Goal: Information Seeking & Learning: Learn about a topic

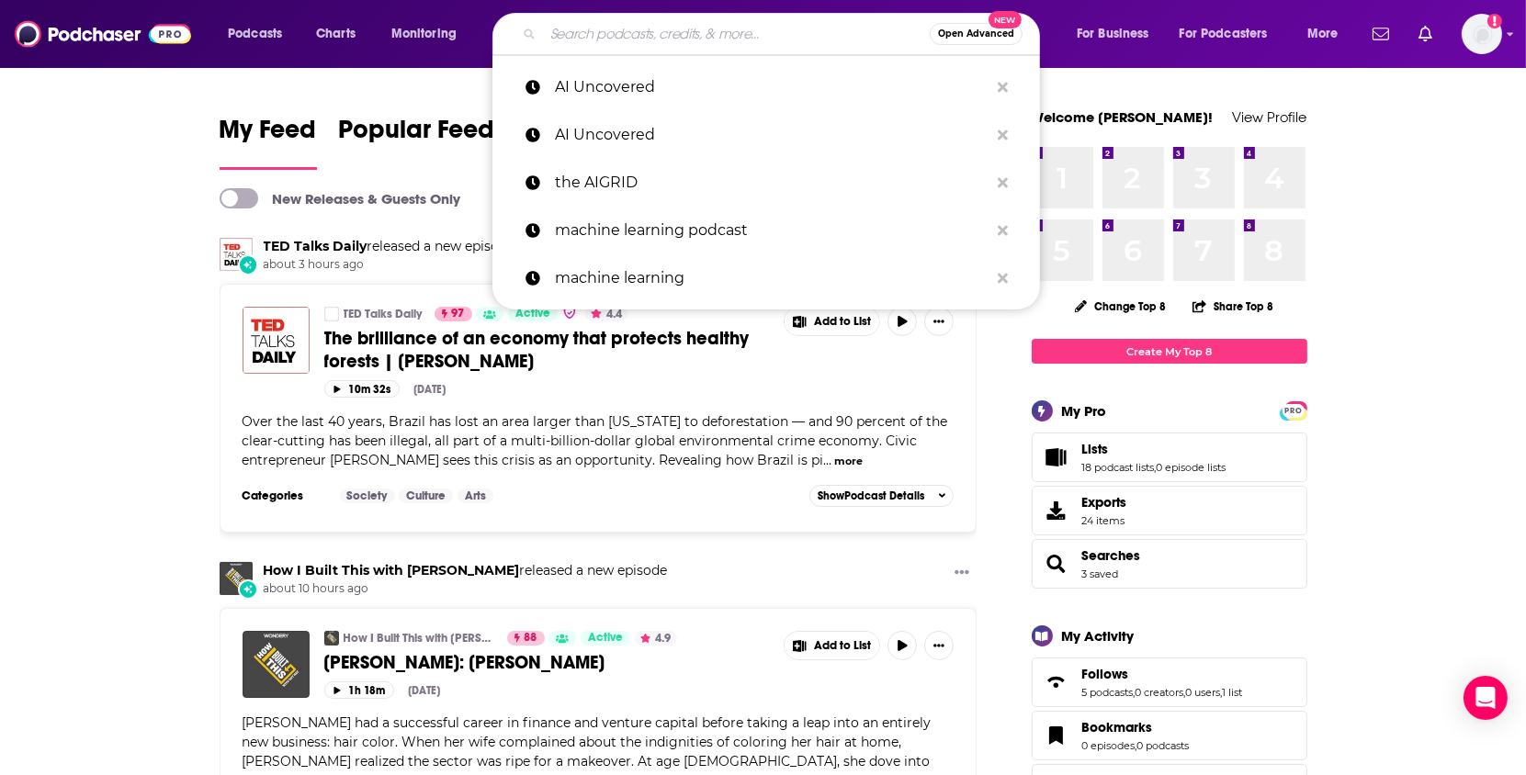
click at [749, 28] on input "Search podcasts, credits, & more..." at bounding box center [736, 33] width 387 height 29
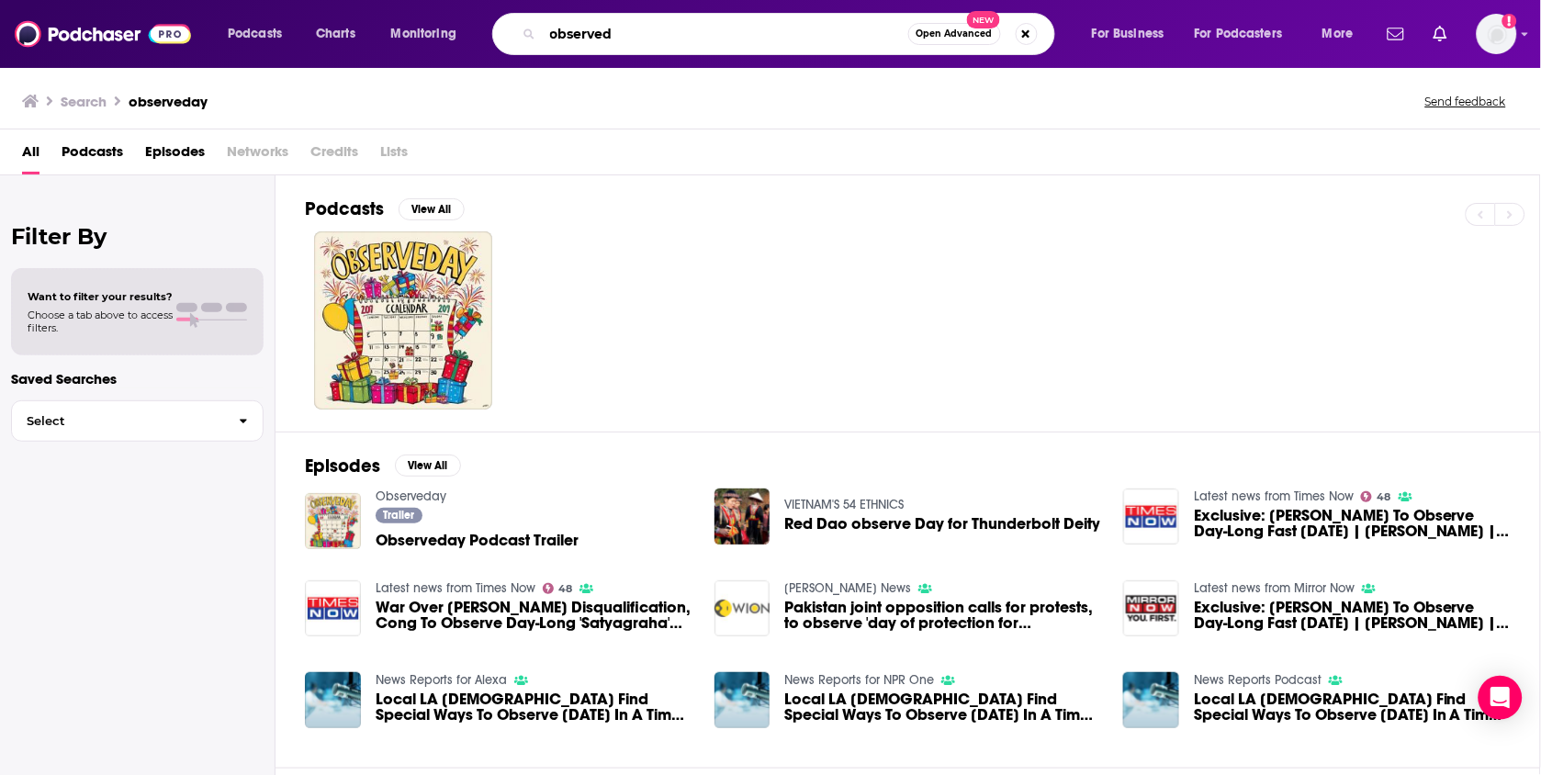
type input "observed"
click at [169, 155] on span "Episodes" at bounding box center [175, 156] width 60 height 38
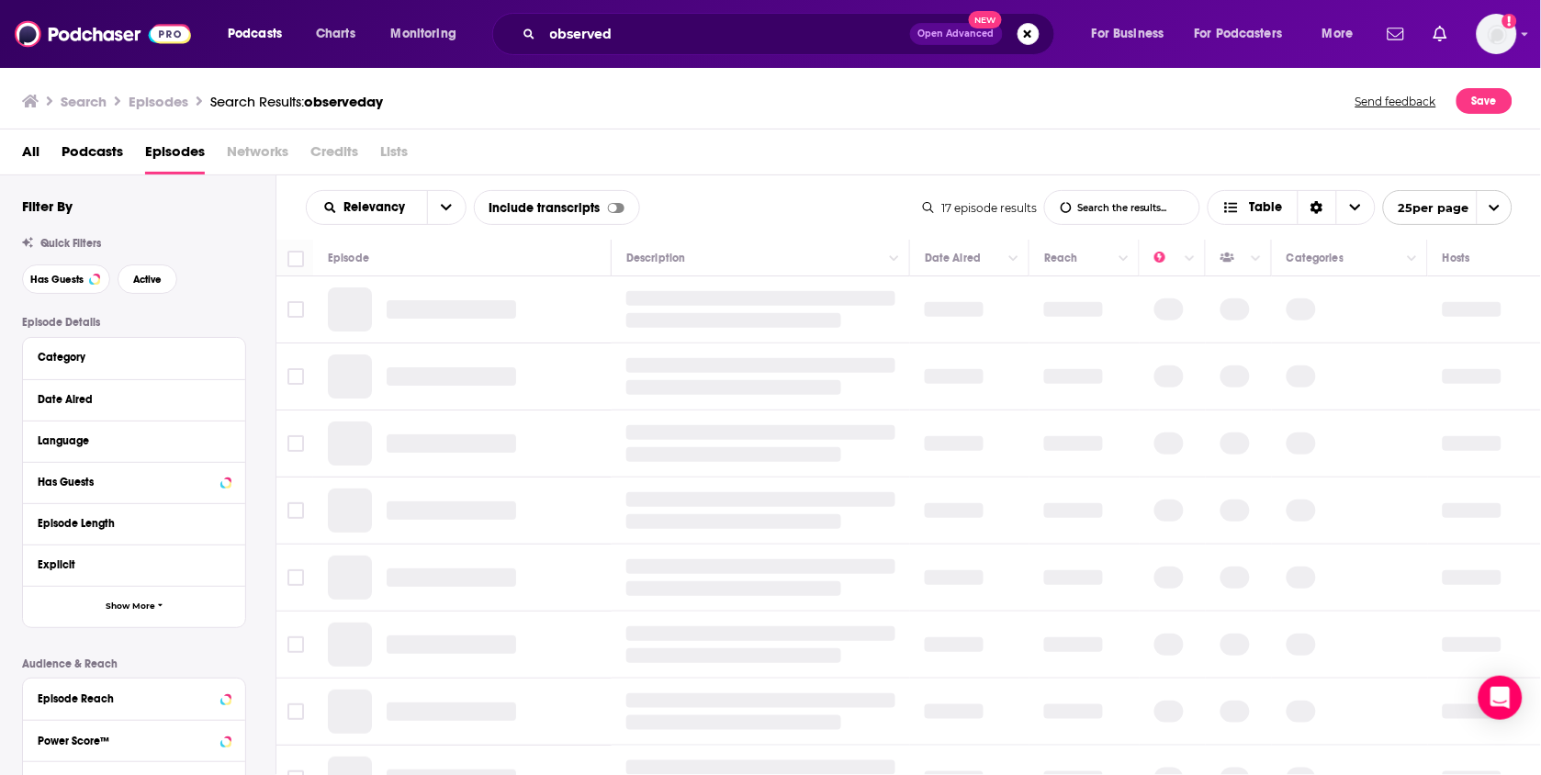
click at [78, 157] on span "Podcasts" at bounding box center [93, 156] width 62 height 38
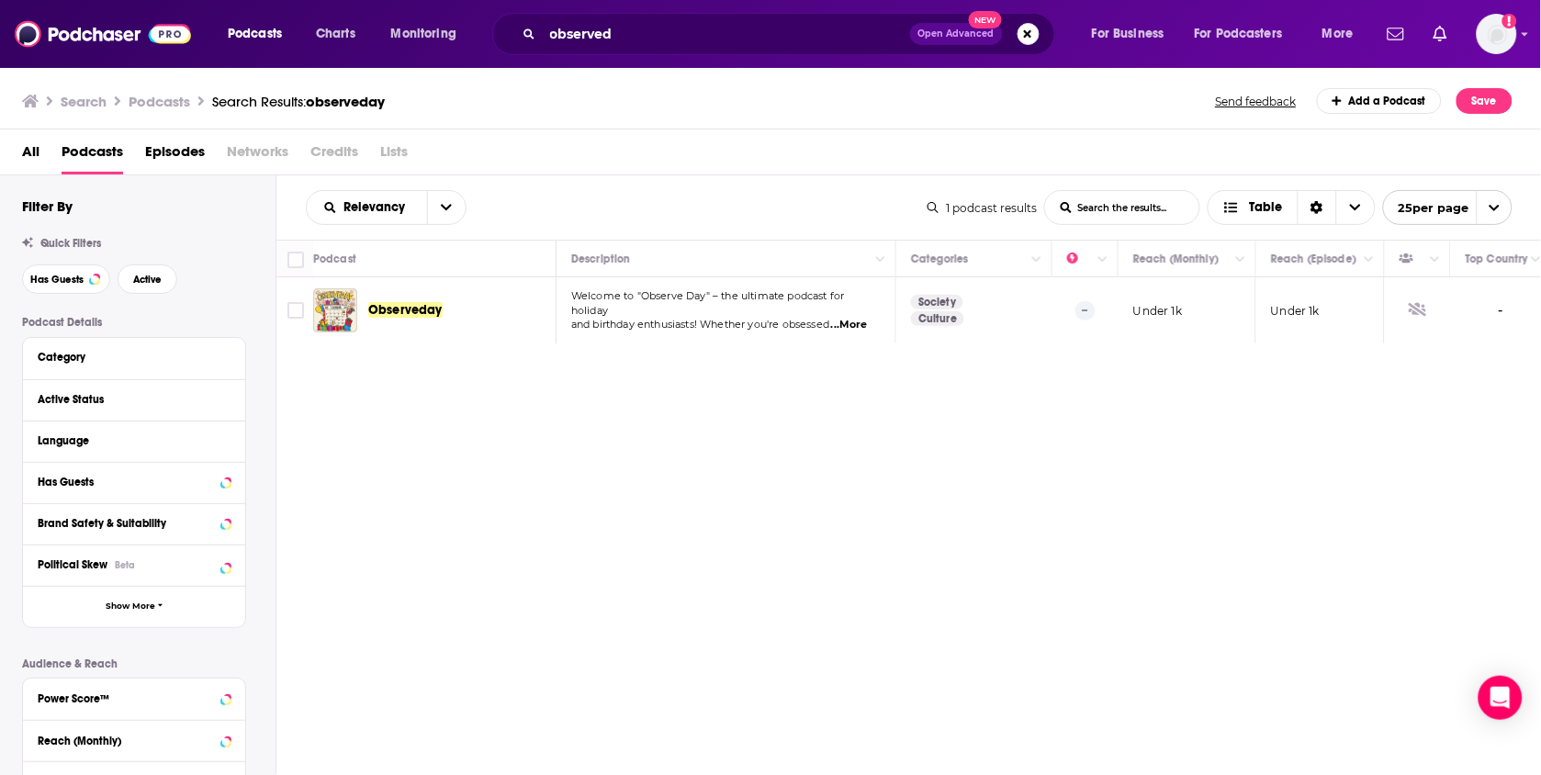
click at [411, 308] on span "Observeday" at bounding box center [405, 310] width 74 height 16
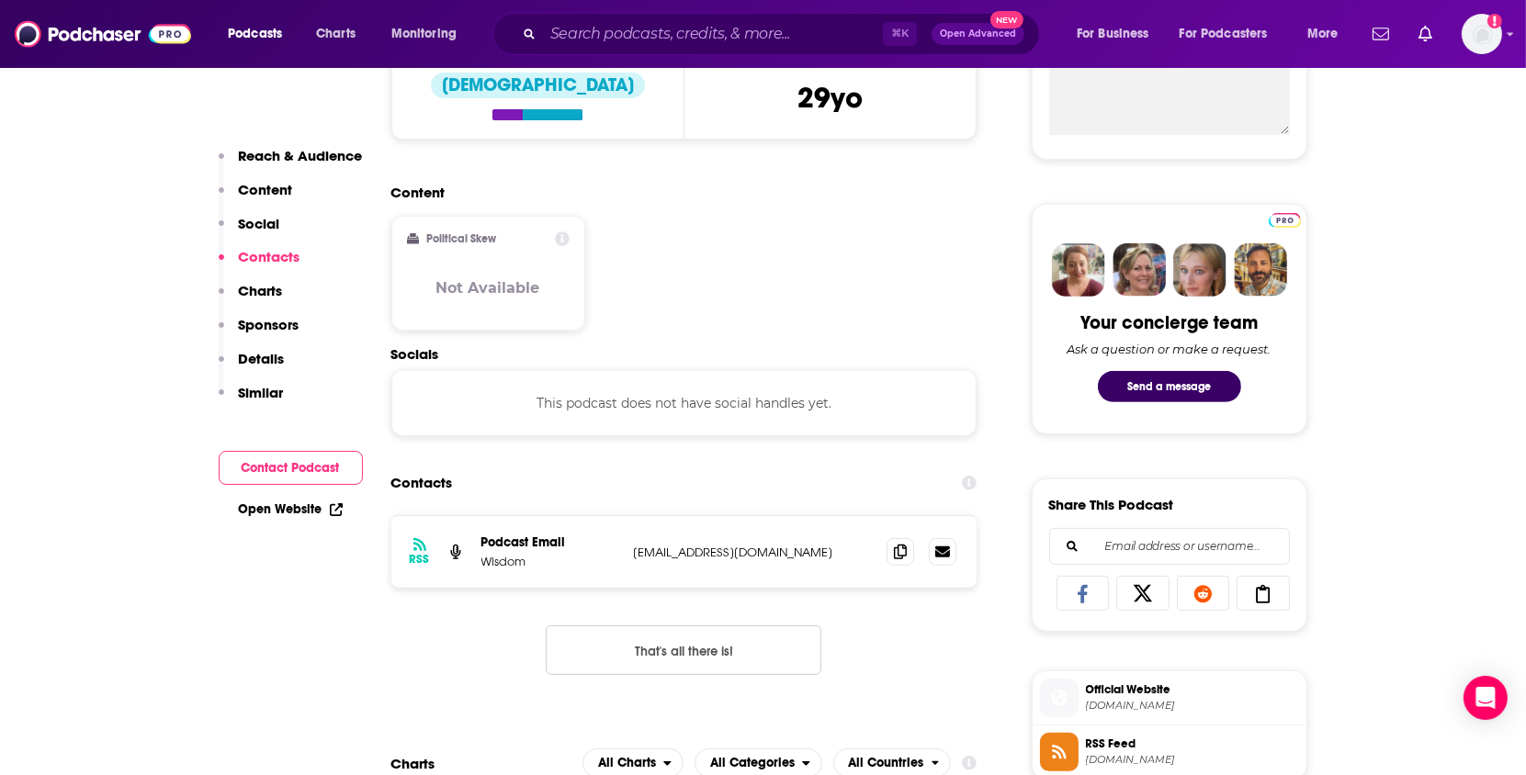
scroll to position [721, 0]
